Goal: Task Accomplishment & Management: Manage account settings

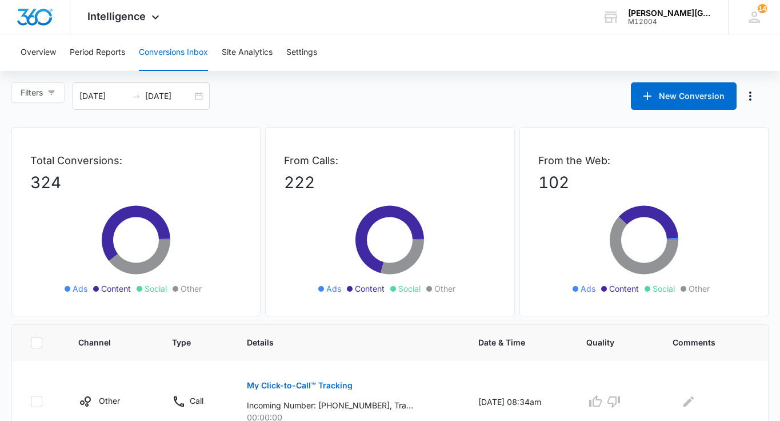
click at [132, 7] on div "Intelligence Apps Reputation Websites Forms CRM Email Social Shop Payments POS …" at bounding box center [124, 17] width 109 height 34
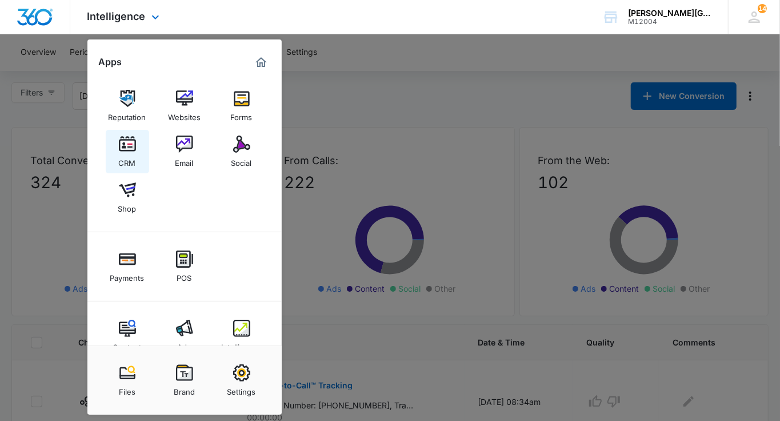
click at [117, 153] on link "CRM" at bounding box center [127, 151] width 43 height 43
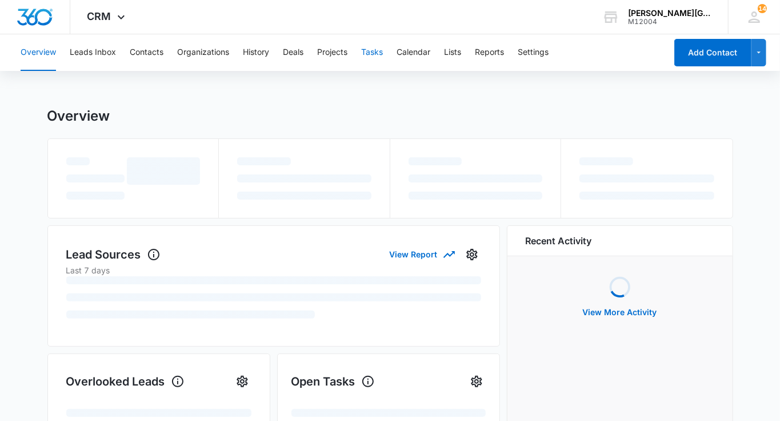
click at [365, 52] on button "Tasks" at bounding box center [372, 52] width 22 height 37
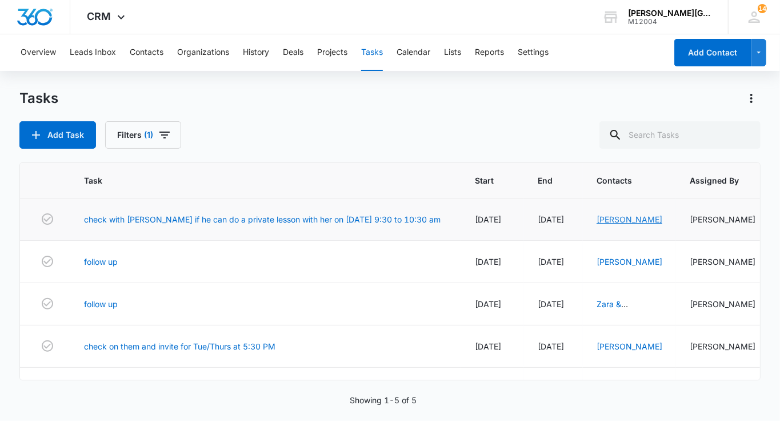
click at [597, 220] on link "[PERSON_NAME]" at bounding box center [630, 219] width 66 height 10
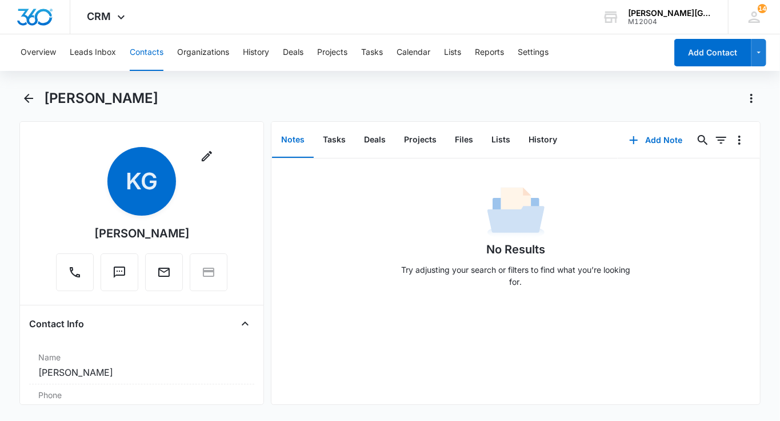
click at [146, 50] on button "Contacts" at bounding box center [147, 52] width 34 height 37
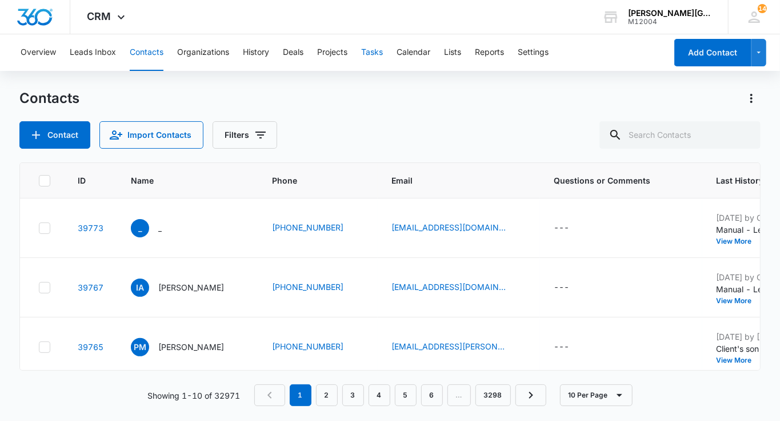
click at [383, 55] on button "Tasks" at bounding box center [372, 52] width 22 height 37
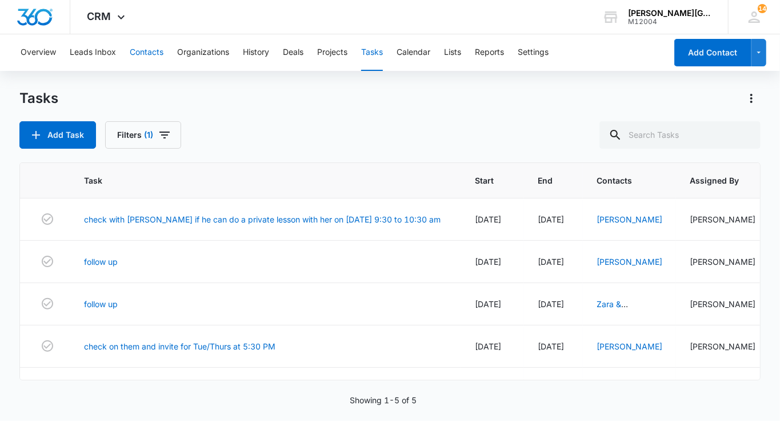
click at [139, 55] on button "Contacts" at bounding box center [147, 52] width 34 height 37
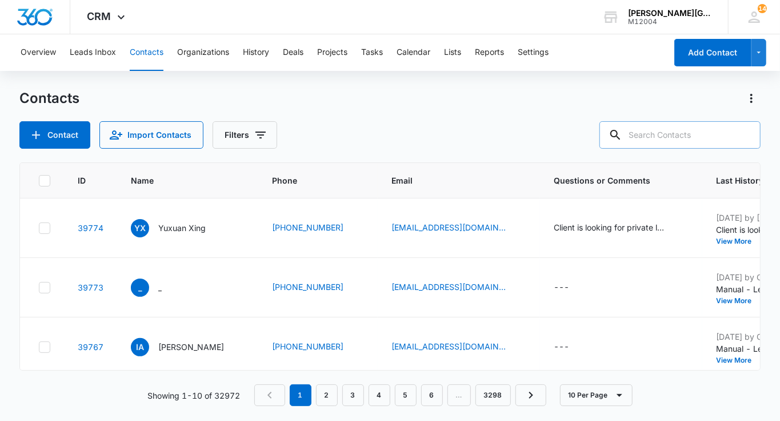
click at [677, 133] on input "text" at bounding box center [680, 134] width 161 height 27
paste input "[PERSON_NAME][EMAIL_ADDRESS][DOMAIN_NAME]"
type input "[PERSON_NAME][EMAIL_ADDRESS][DOMAIN_NAME]"
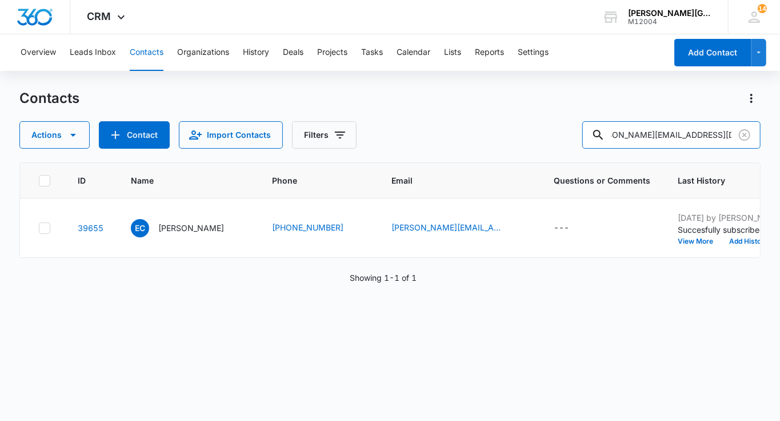
scroll to position [0, 0]
click at [678, 240] on button "View More" at bounding box center [699, 241] width 43 height 7
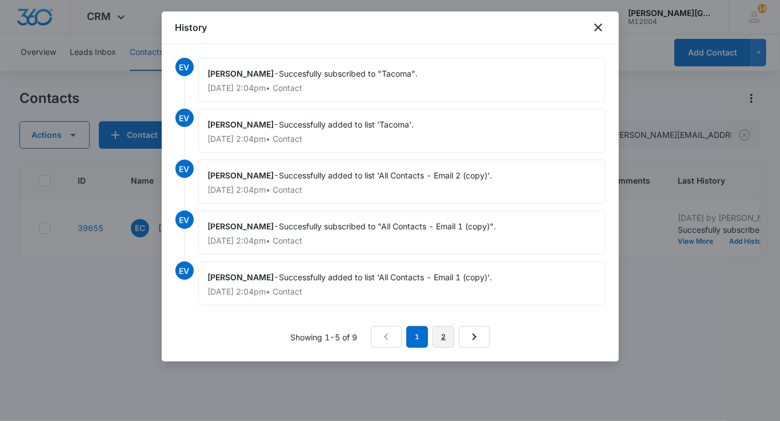
click at [436, 326] on link "2" at bounding box center [444, 337] width 22 height 22
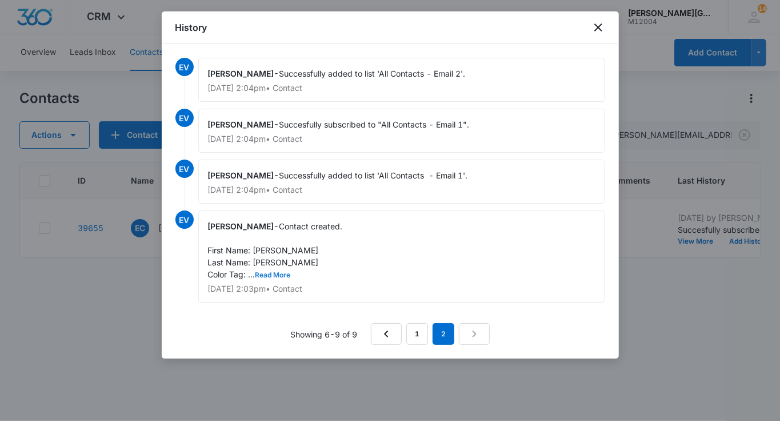
click at [281, 272] on button "Read More" at bounding box center [273, 275] width 35 height 7
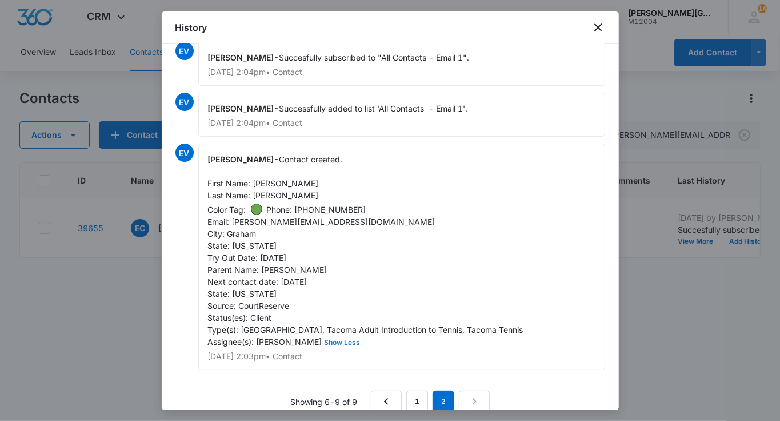
scroll to position [94, 0]
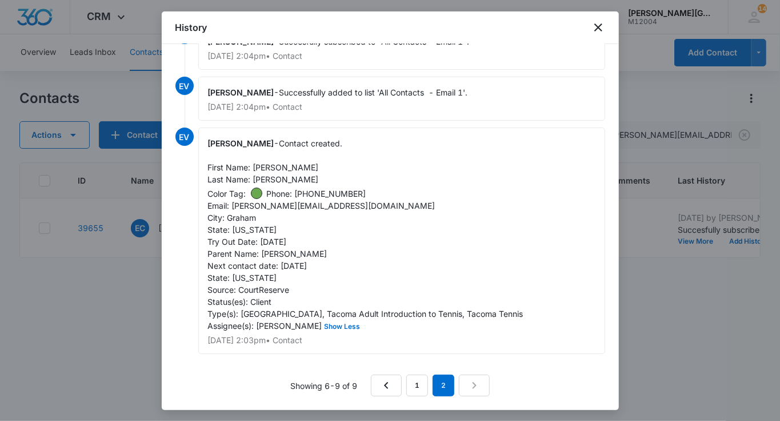
click at [647, 343] on div at bounding box center [390, 210] width 780 height 421
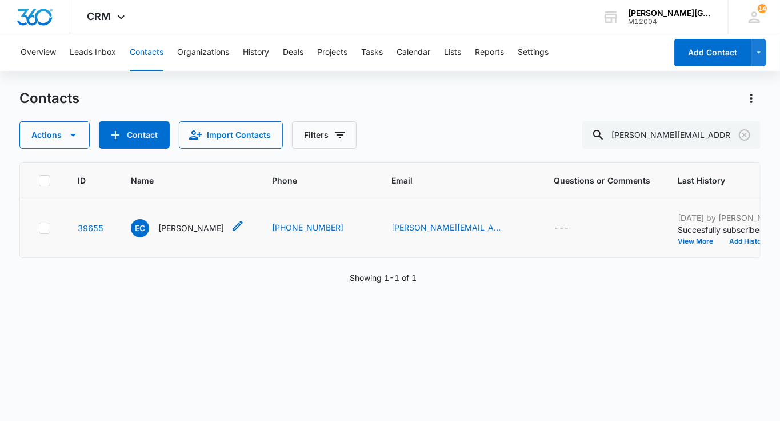
click at [231, 225] on icon "Name - Ellie Canfield - Select to Edit Field" at bounding box center [238, 226] width 14 height 14
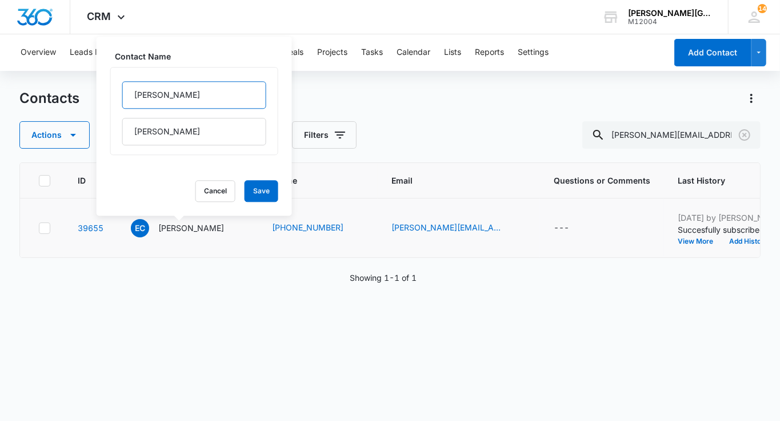
click at [177, 104] on input "[PERSON_NAME]" at bounding box center [194, 94] width 144 height 27
type input "Ellie & [PERSON_NAME]"
click at [245, 193] on button "Save" at bounding box center [262, 191] width 34 height 22
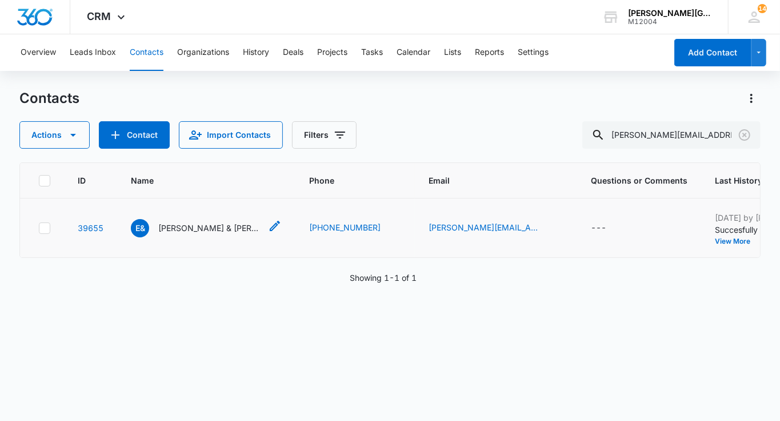
click at [268, 228] on icon "Name - Ellie & Elijah Canfield - Select to Edit Field" at bounding box center [275, 226] width 14 height 14
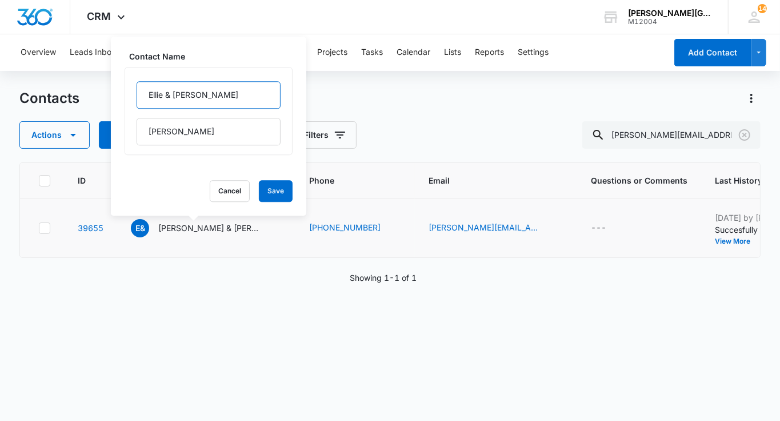
click at [153, 98] on input "Ellie & [PERSON_NAME]" at bounding box center [209, 94] width 144 height 27
click at [229, 327] on div "ID Name Phone Email Questions or Comments Last History Assigned To Type Status …" at bounding box center [389, 284] width 741 height 244
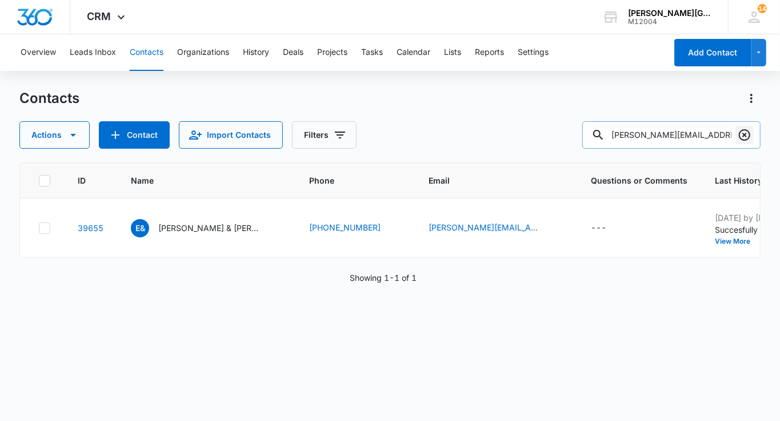
click at [743, 128] on icon "Clear" at bounding box center [745, 135] width 14 height 14
